Goal: Communication & Community: Answer question/provide support

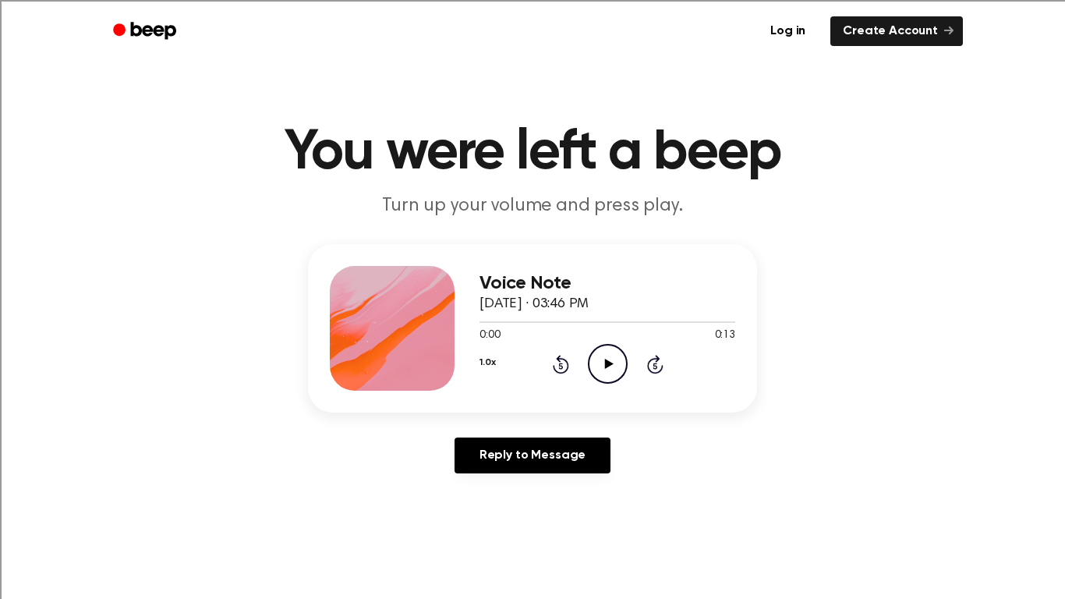
click at [596, 351] on icon "Play Audio" at bounding box center [608, 364] width 40 height 40
click at [603, 369] on icon "Play Audio" at bounding box center [608, 364] width 40 height 40
drag, startPoint x: 678, startPoint y: 320, endPoint x: 702, endPoint y: 324, distance: 24.4
click at [702, 324] on div at bounding box center [607, 321] width 256 height 12
drag, startPoint x: 702, startPoint y: 324, endPoint x: 728, endPoint y: 318, distance: 26.3
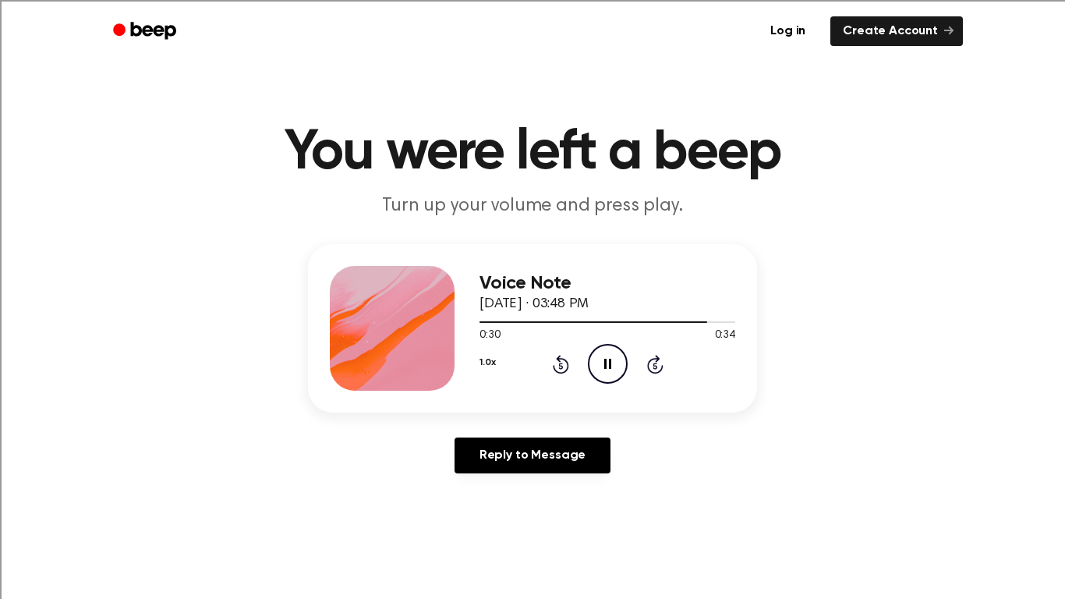
click at [728, 318] on div at bounding box center [607, 321] width 256 height 12
click at [610, 370] on icon "Play Audio" at bounding box center [608, 364] width 40 height 40
click at [610, 370] on icon "Pause Audio" at bounding box center [608, 364] width 40 height 40
click at [610, 370] on icon "Play Audio" at bounding box center [608, 364] width 40 height 40
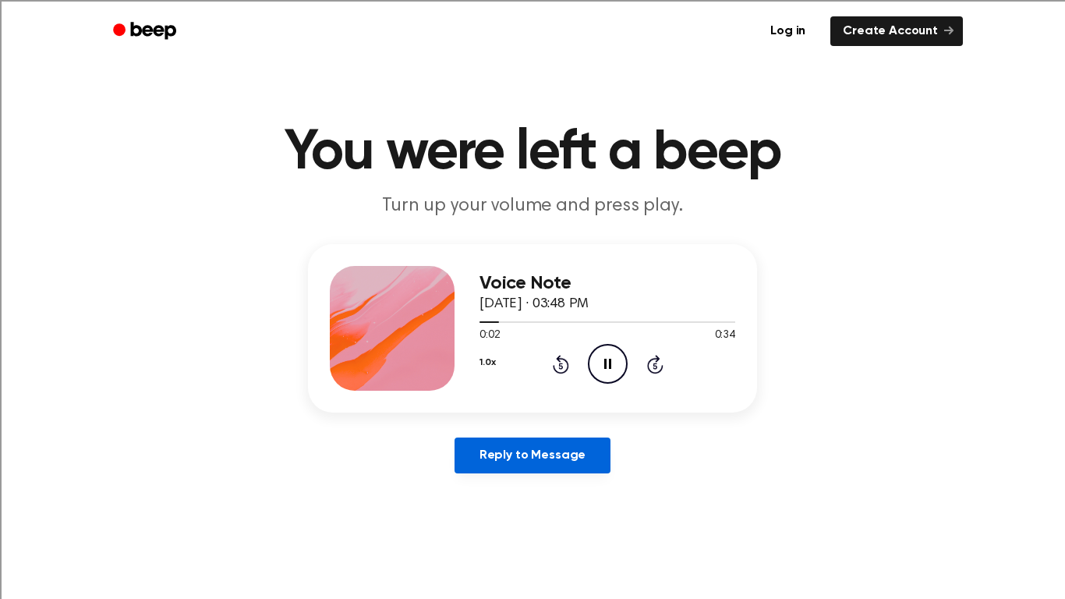
click at [587, 460] on link "Reply to Message" at bounding box center [533, 455] width 156 height 36
